Goal: Information Seeking & Learning: Learn about a topic

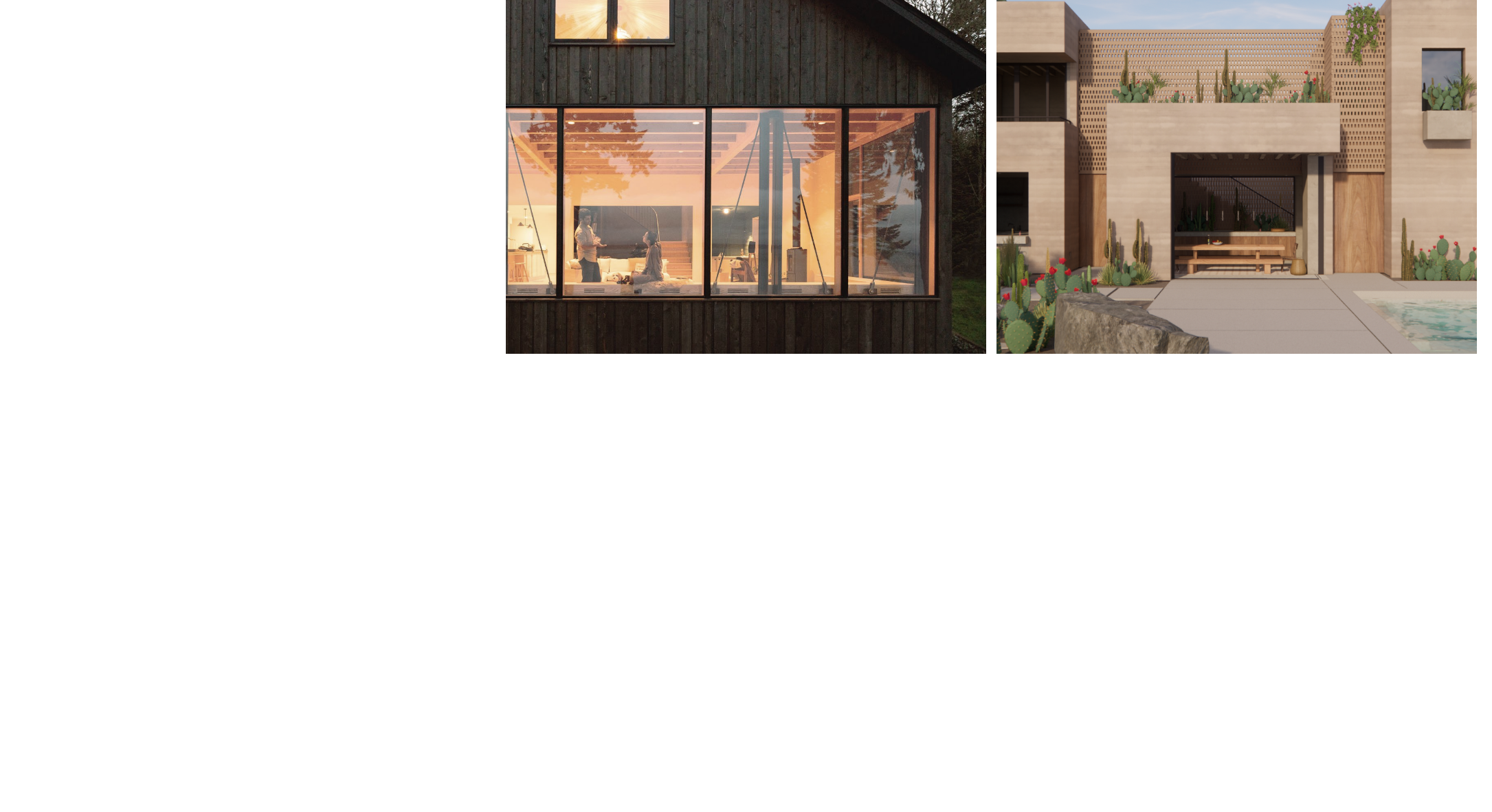
scroll to position [446, 0]
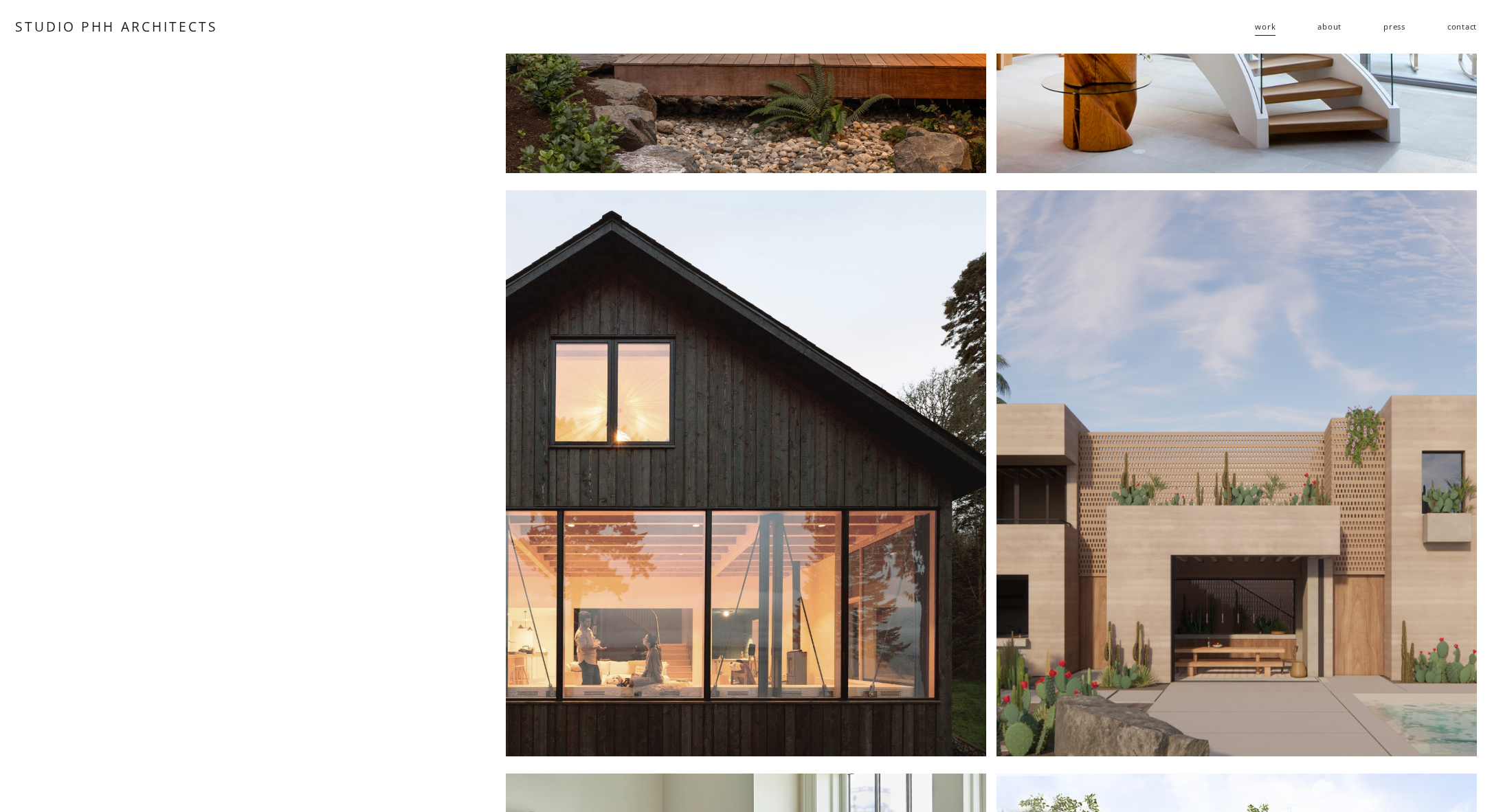
click at [816, 360] on div at bounding box center [746, 474] width 480 height 566
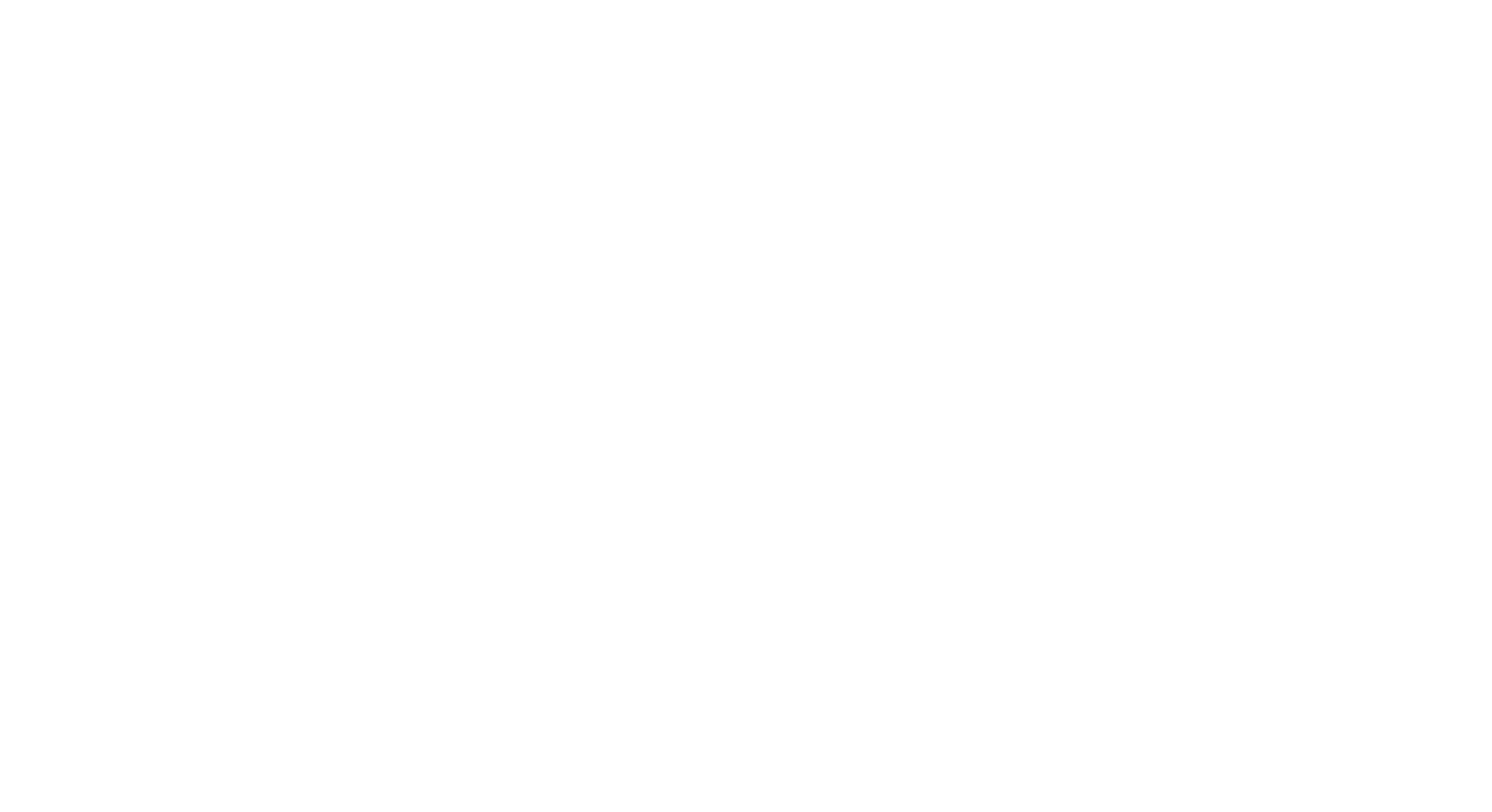
scroll to position [8904, 0]
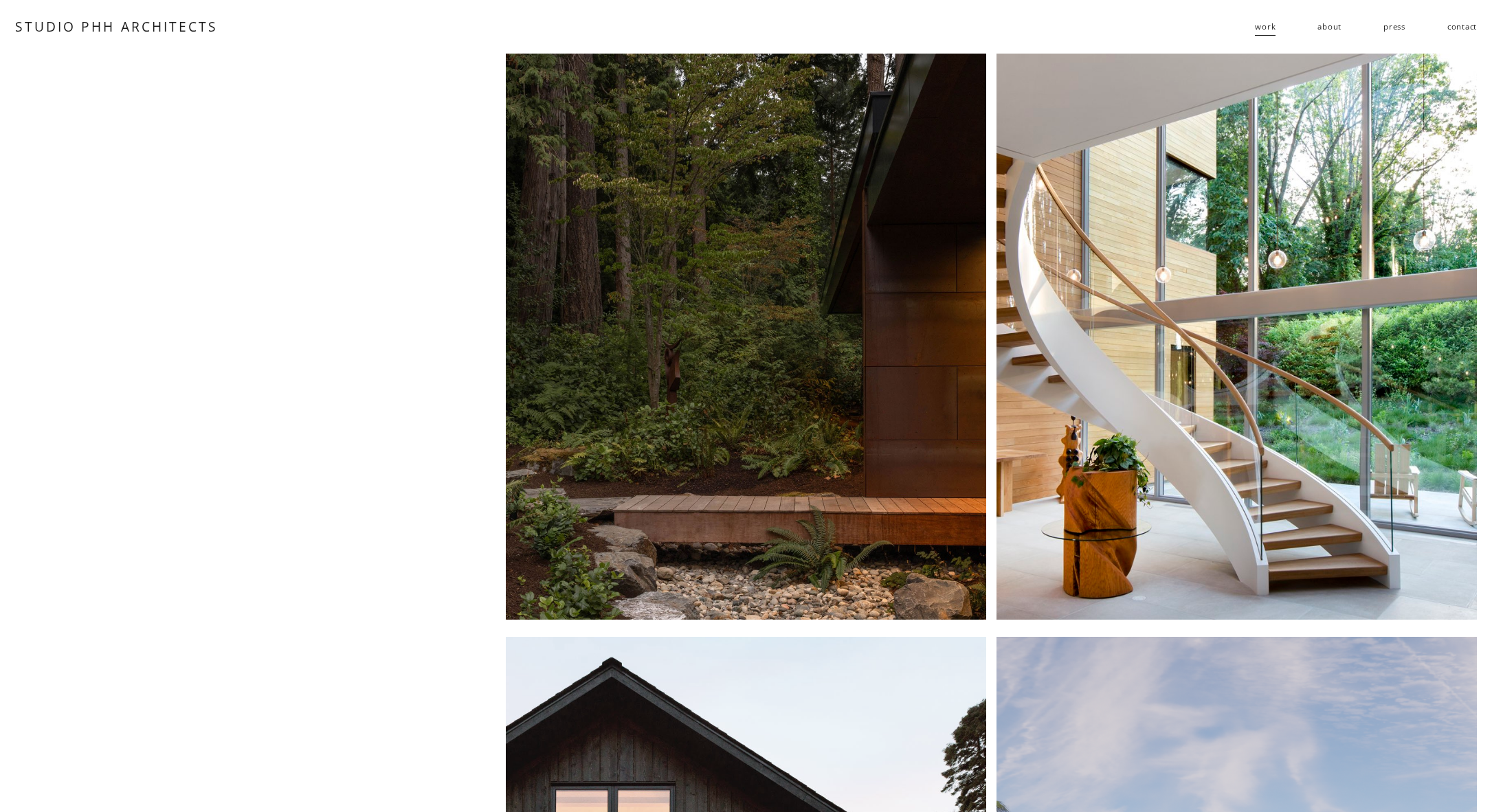
click at [1272, 23] on span "work" at bounding box center [1265, 27] width 21 height 19
click at [865, 290] on div at bounding box center [746, 337] width 480 height 566
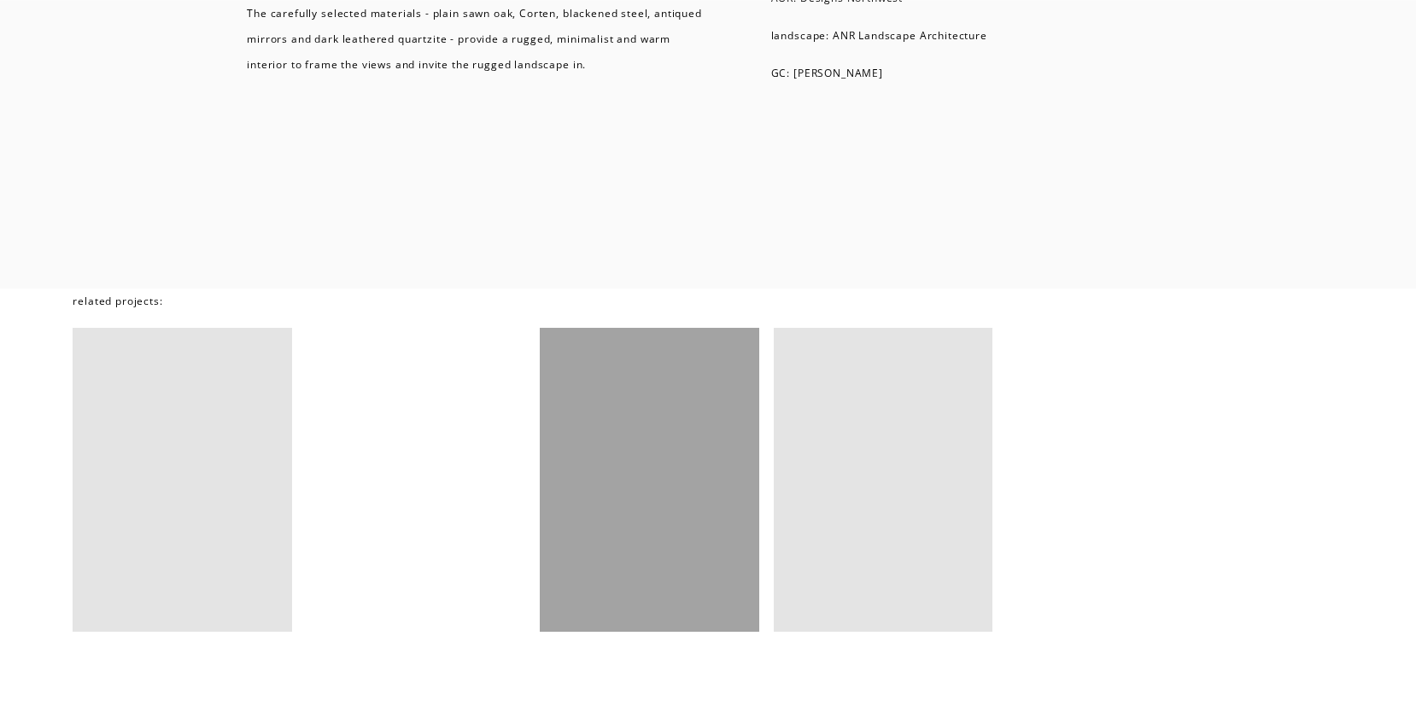
scroll to position [11671, 0]
